Goal: Complete application form: Complete application form

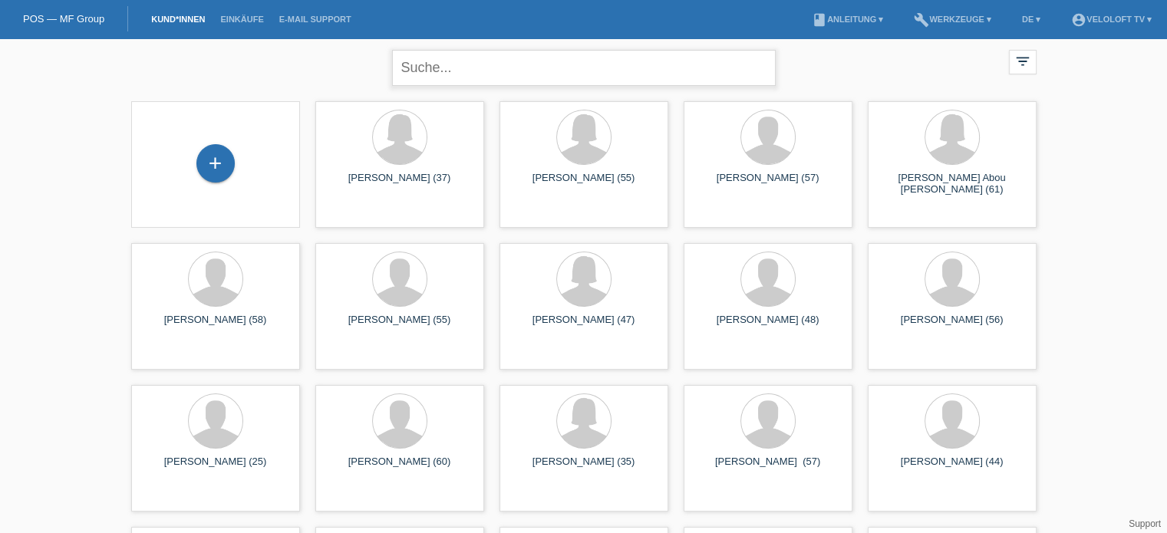
click at [461, 58] on input "text" at bounding box center [583, 68] width 383 height 36
paste input "[PERSON_NAME]"
type input "[PERSON_NAME]"
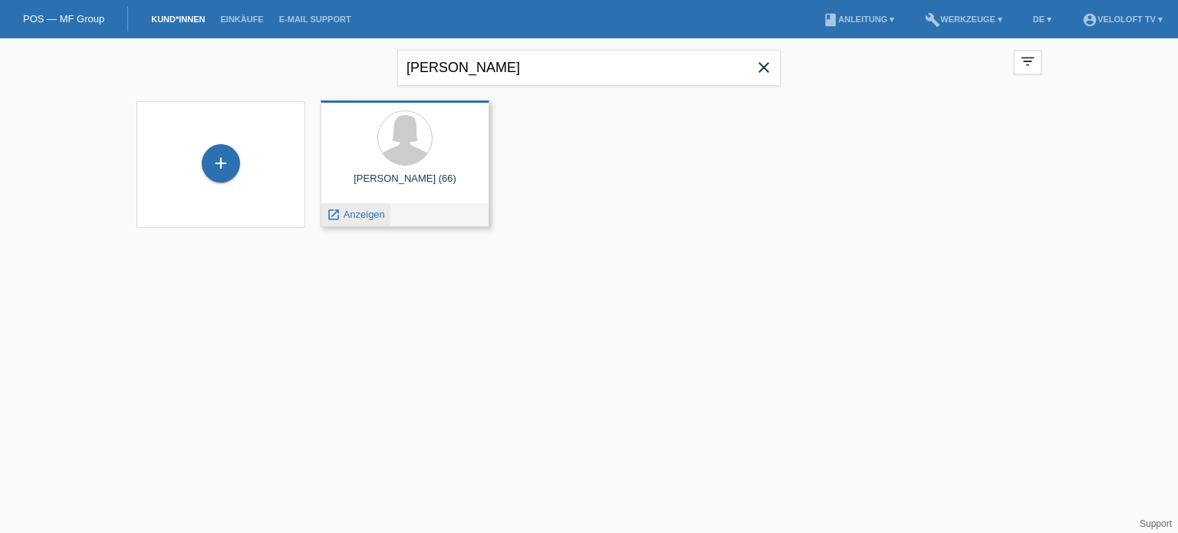
click at [364, 221] on div "launch Anzeigen" at bounding box center [355, 214] width 69 height 23
click at [376, 216] on span "Anzeigen" at bounding box center [364, 215] width 41 height 12
click at [376, 216] on div "Danuta Kukawka (66) launch Anzeigen" at bounding box center [405, 163] width 169 height 127
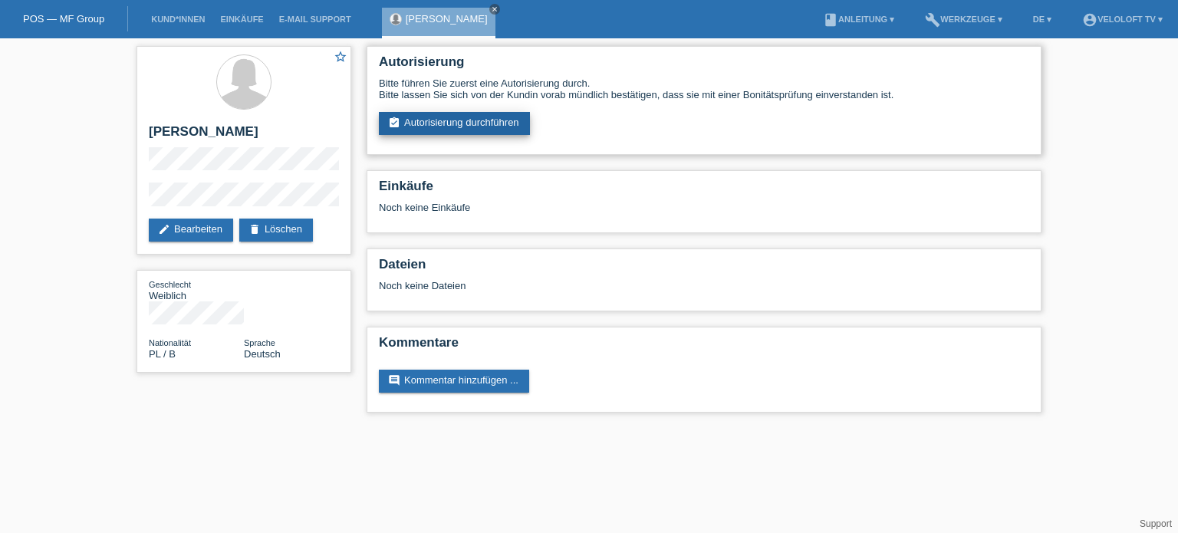
click at [469, 124] on link "assignment_turned_in Autorisierung durchführen" at bounding box center [454, 123] width 151 height 23
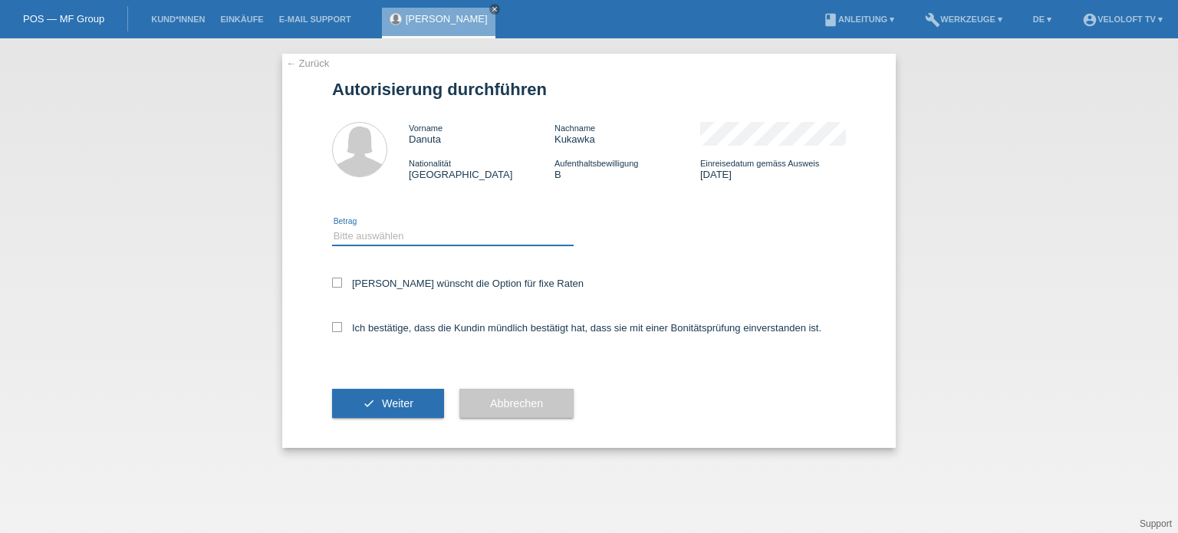
click at [383, 239] on select "Bitte auswählen CHF 1.00 - CHF 499.00 CHF 500.00 - CHF 1'999.00 CHF 2'000.00 - …" at bounding box center [453, 236] width 242 height 18
select select "3"
click at [332, 227] on select "Bitte auswählen CHF 1.00 - CHF 499.00 CHF 500.00 - CHF 1'999.00 CHF 2'000.00 - …" at bounding box center [453, 236] width 242 height 18
click at [337, 282] on icon at bounding box center [337, 283] width 10 height 10
click at [337, 282] on input "Kundin wünscht die Option für fixe Raten" at bounding box center [337, 283] width 10 height 10
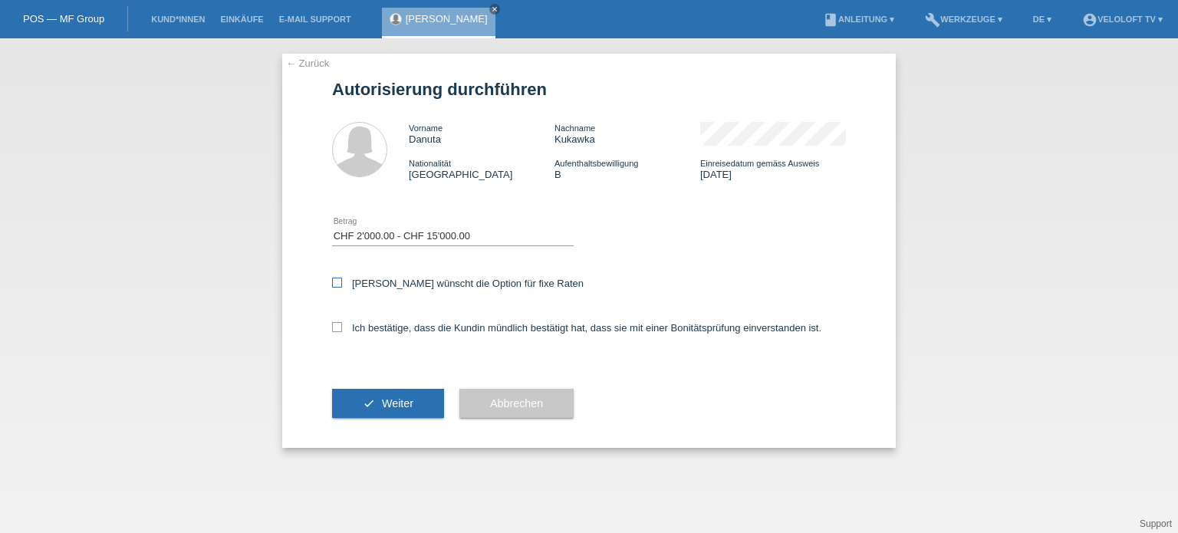
checkbox input "true"
click at [337, 328] on icon at bounding box center [337, 327] width 10 height 10
click at [337, 328] on input "Ich bestätige, dass die Kundin mündlich bestätigt hat, dass sie mit einer Bonit…" at bounding box center [337, 327] width 10 height 10
checkbox input "true"
click at [405, 401] on span "Weiter" at bounding box center [397, 403] width 31 height 12
